Goal: Obtain resource: Obtain resource

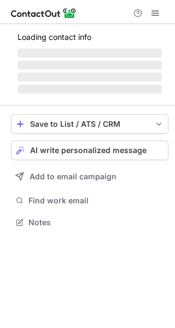
scroll to position [239, 175]
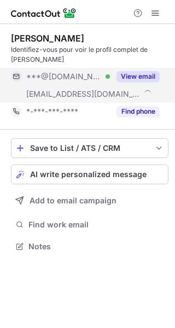
click at [125, 79] on button "View email" at bounding box center [137, 76] width 43 height 11
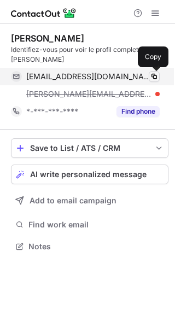
click at [154, 76] on span at bounding box center [154, 76] width 9 height 9
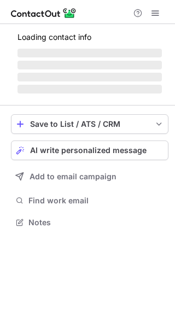
scroll to position [239, 175]
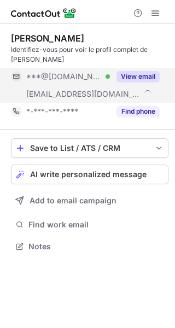
click at [138, 78] on button "View email" at bounding box center [137, 76] width 43 height 11
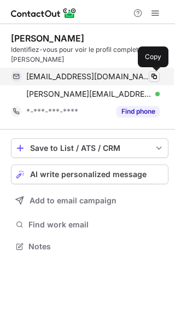
click at [154, 76] on span at bounding box center [154, 76] width 9 height 9
